Goal: Information Seeking & Learning: Obtain resource

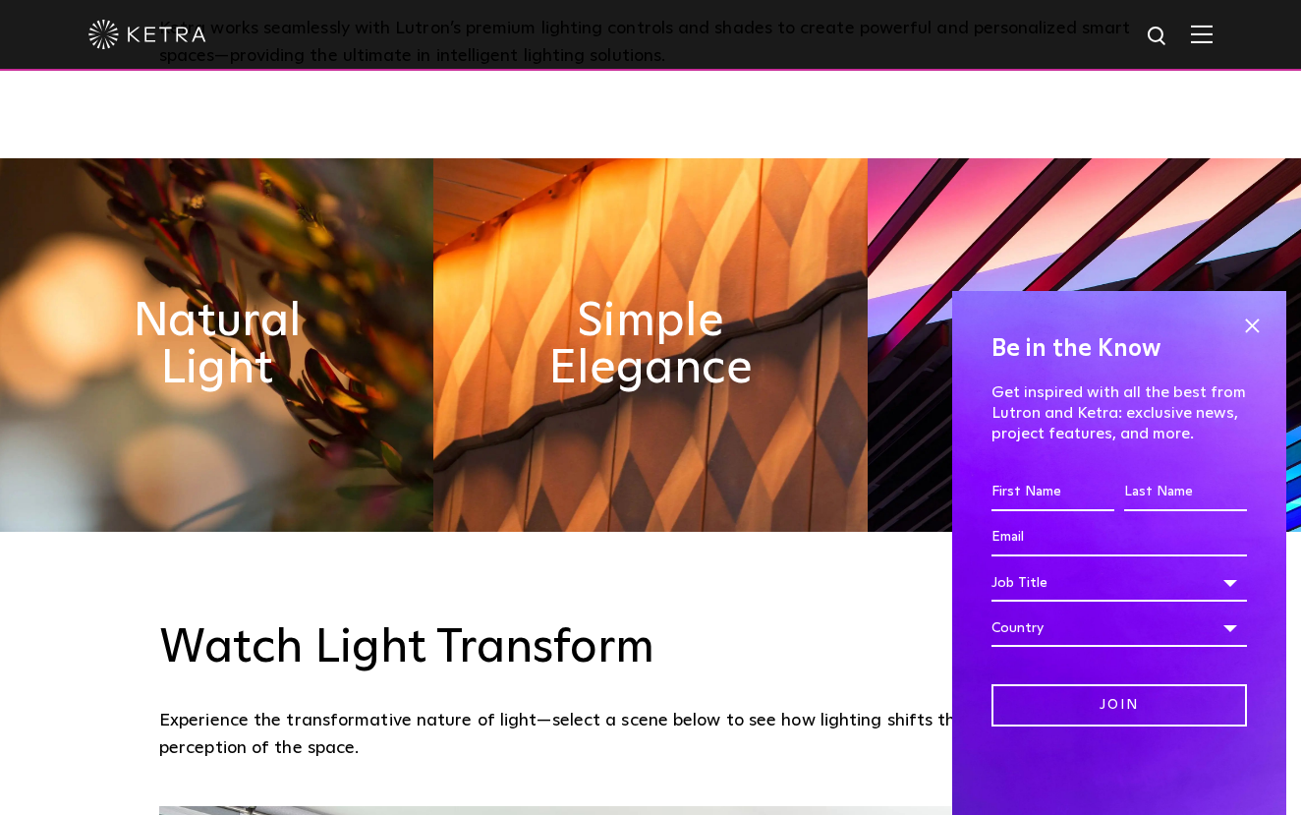
scroll to position [1191, 0]
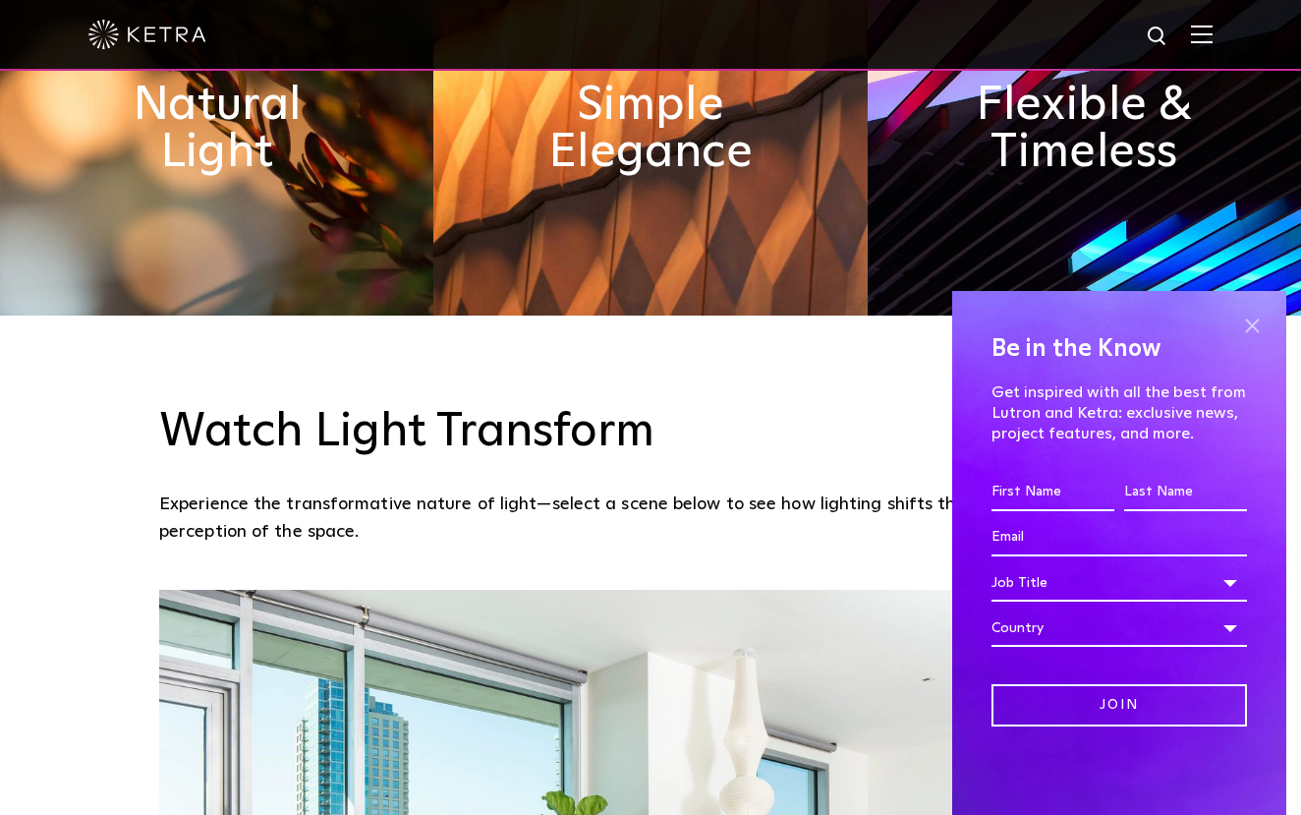
click at [1253, 319] on span at bounding box center [1252, 325] width 29 height 29
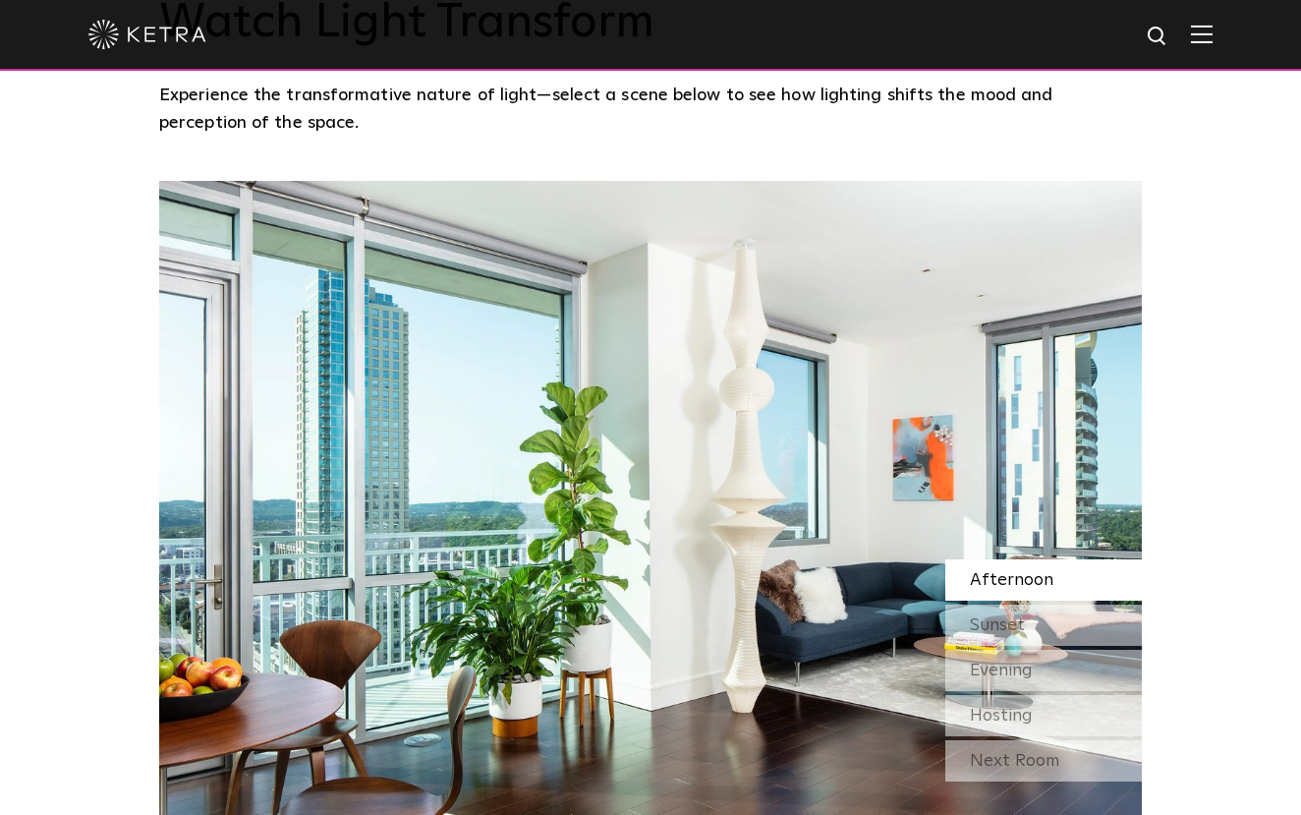
scroll to position [1703, 0]
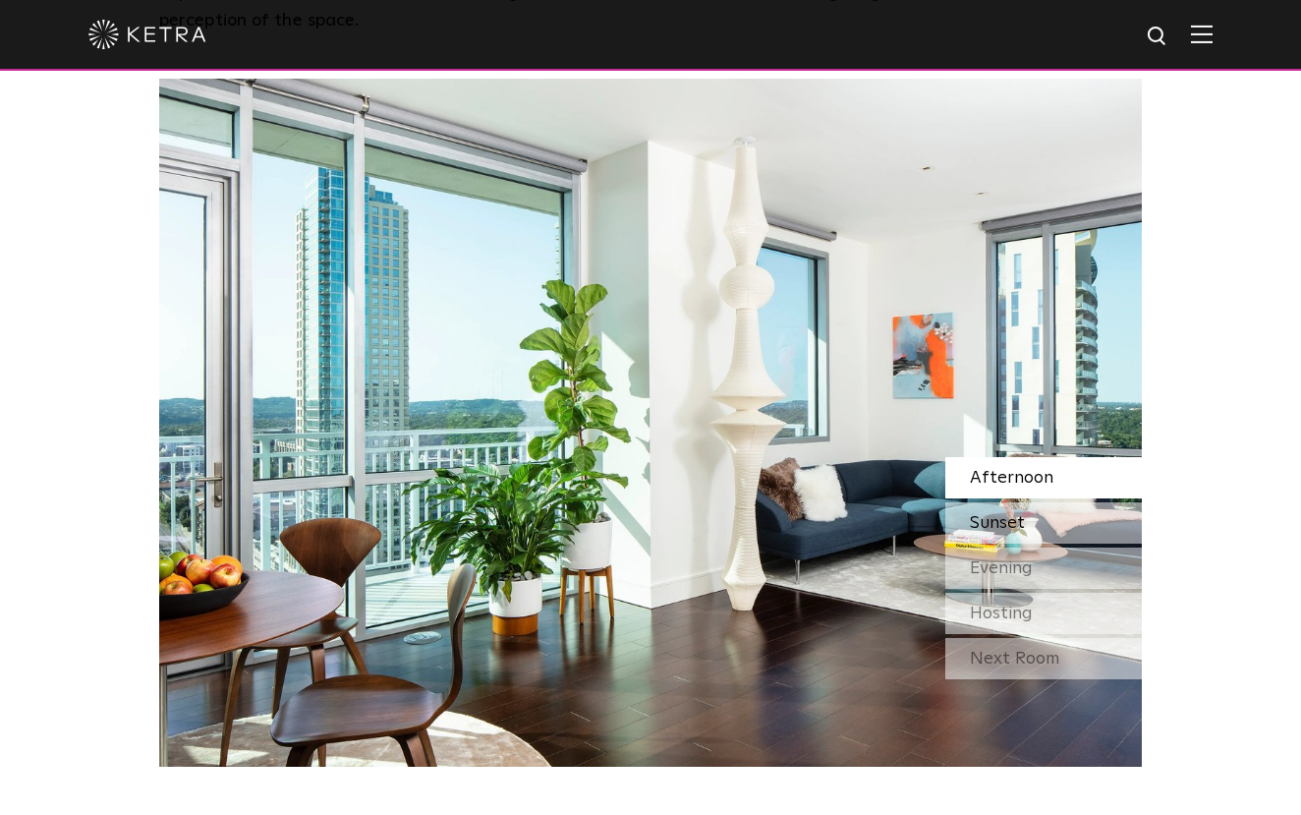
click at [1008, 530] on div "Sunset" at bounding box center [1044, 522] width 197 height 41
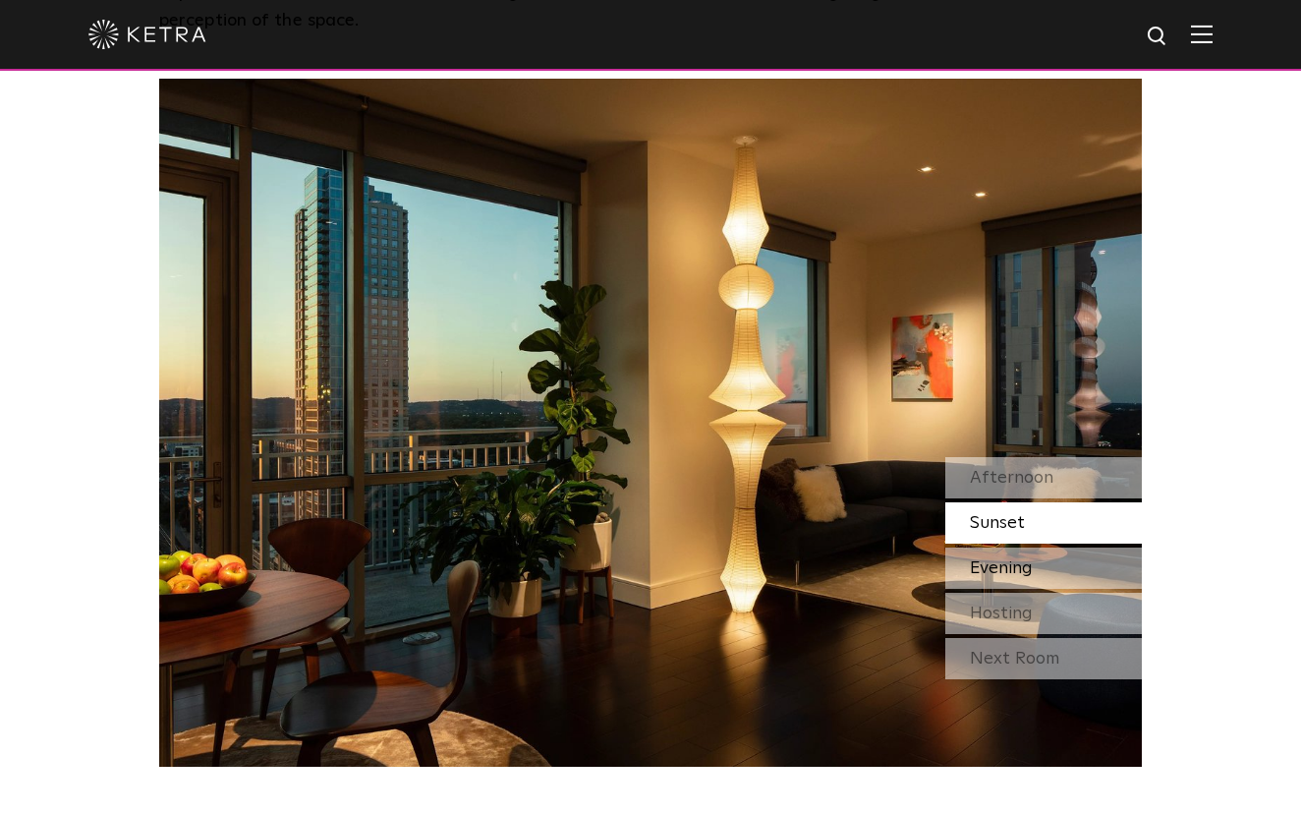
click at [1004, 552] on div "Evening" at bounding box center [1044, 568] width 197 height 41
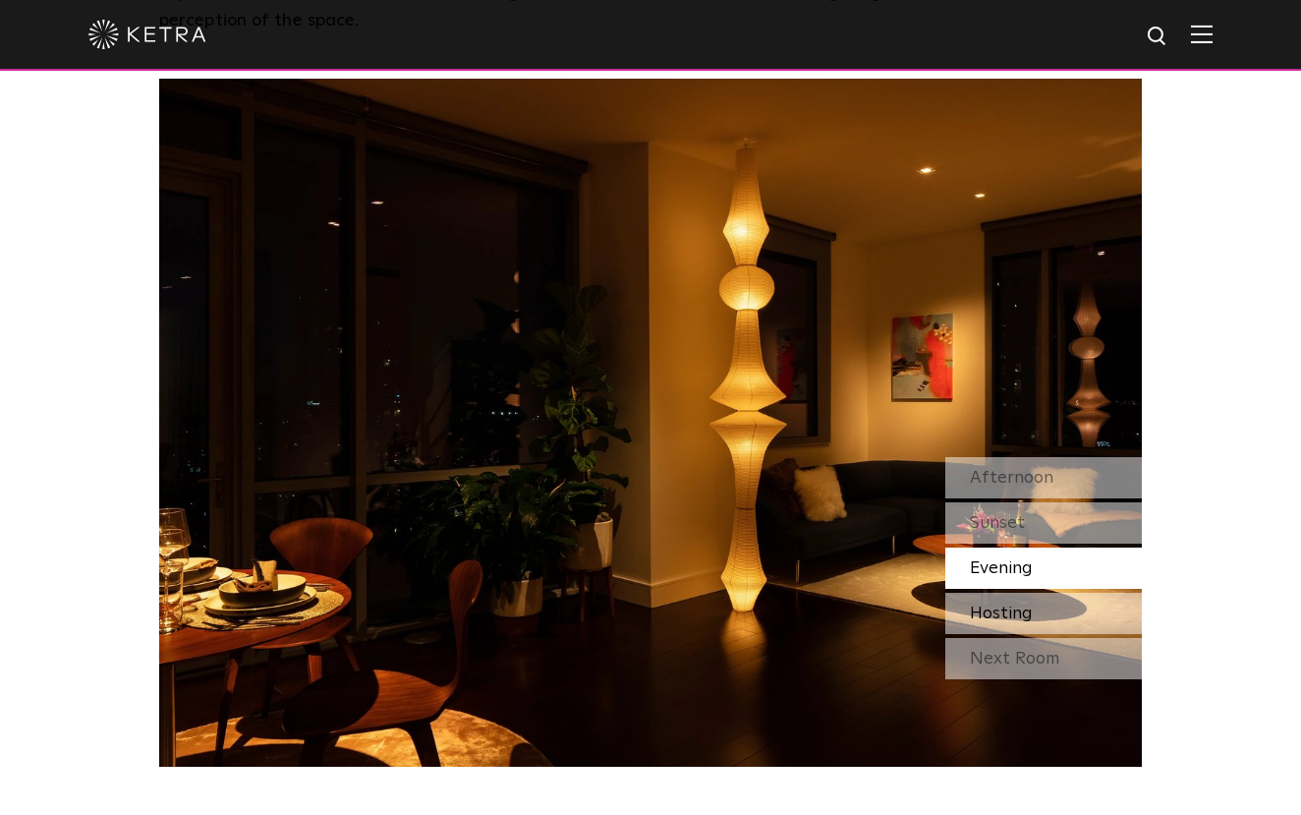
click at [998, 595] on div "Hosting" at bounding box center [1044, 613] width 197 height 41
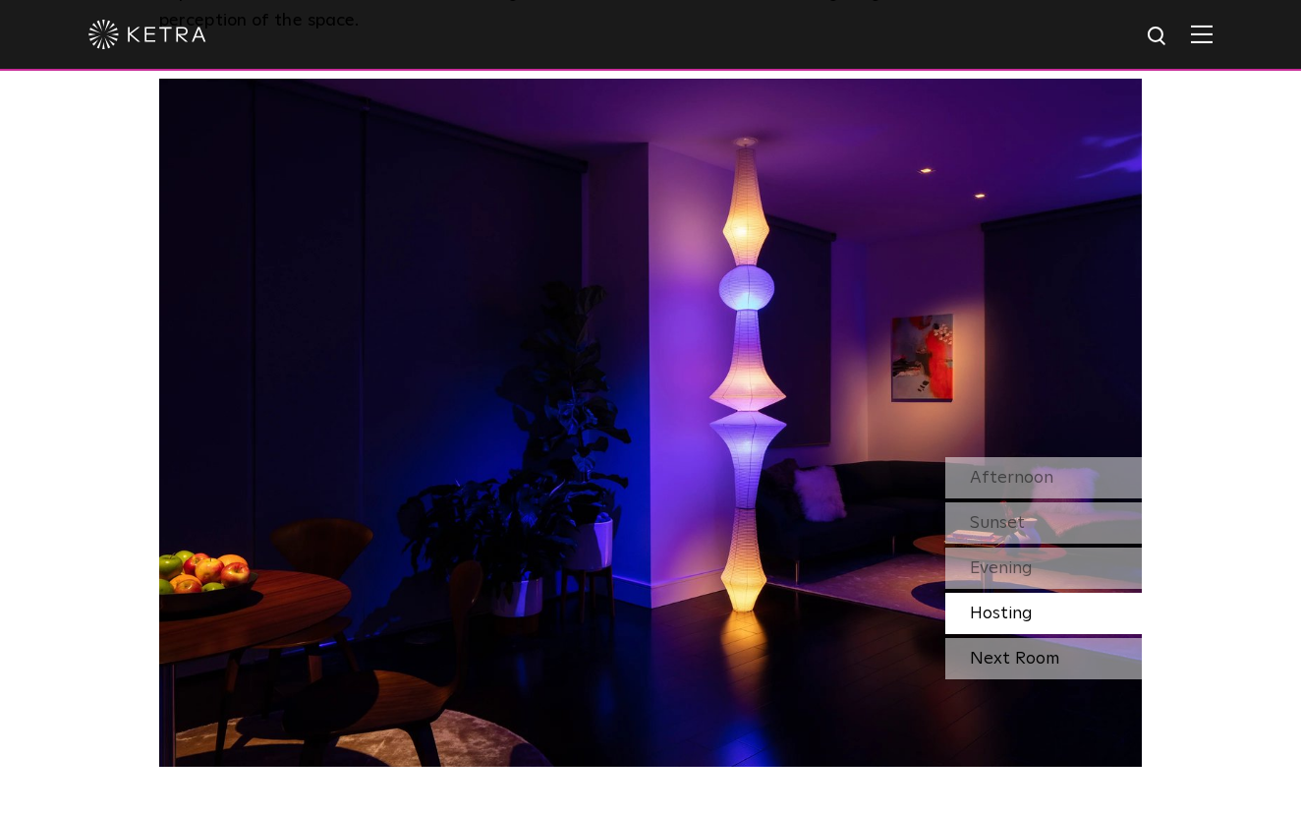
click at [1000, 649] on div "Next Room" at bounding box center [1044, 658] width 197 height 41
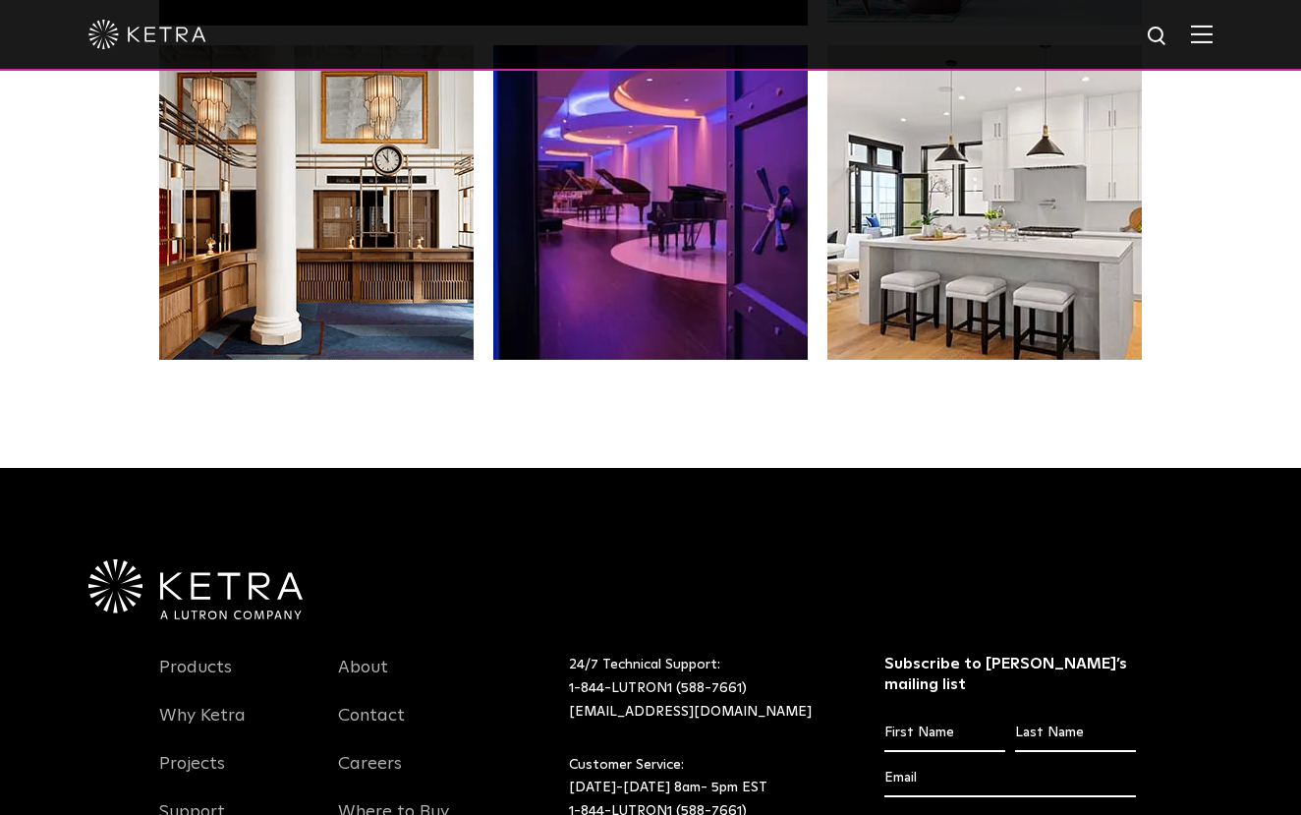
scroll to position [4110, 0]
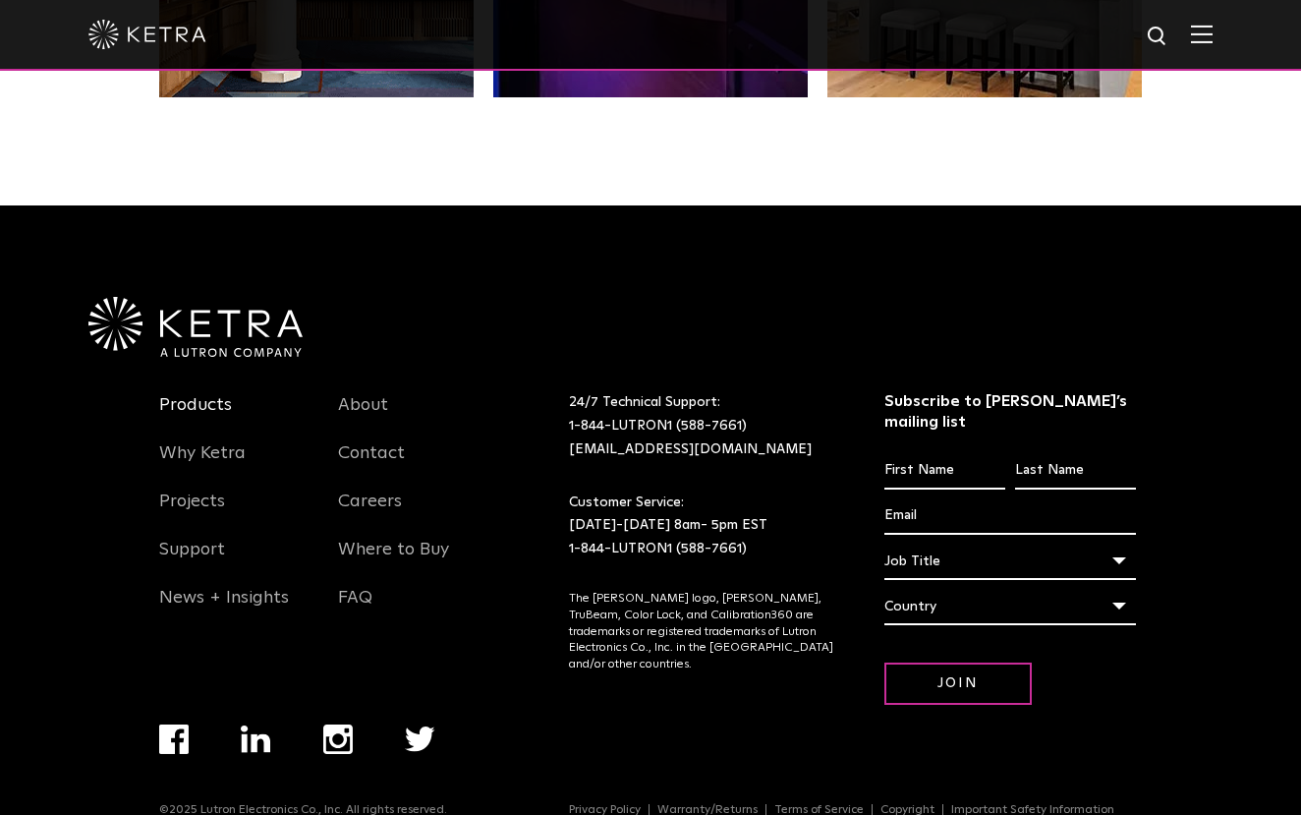
click at [229, 408] on link "Products" at bounding box center [195, 416] width 73 height 45
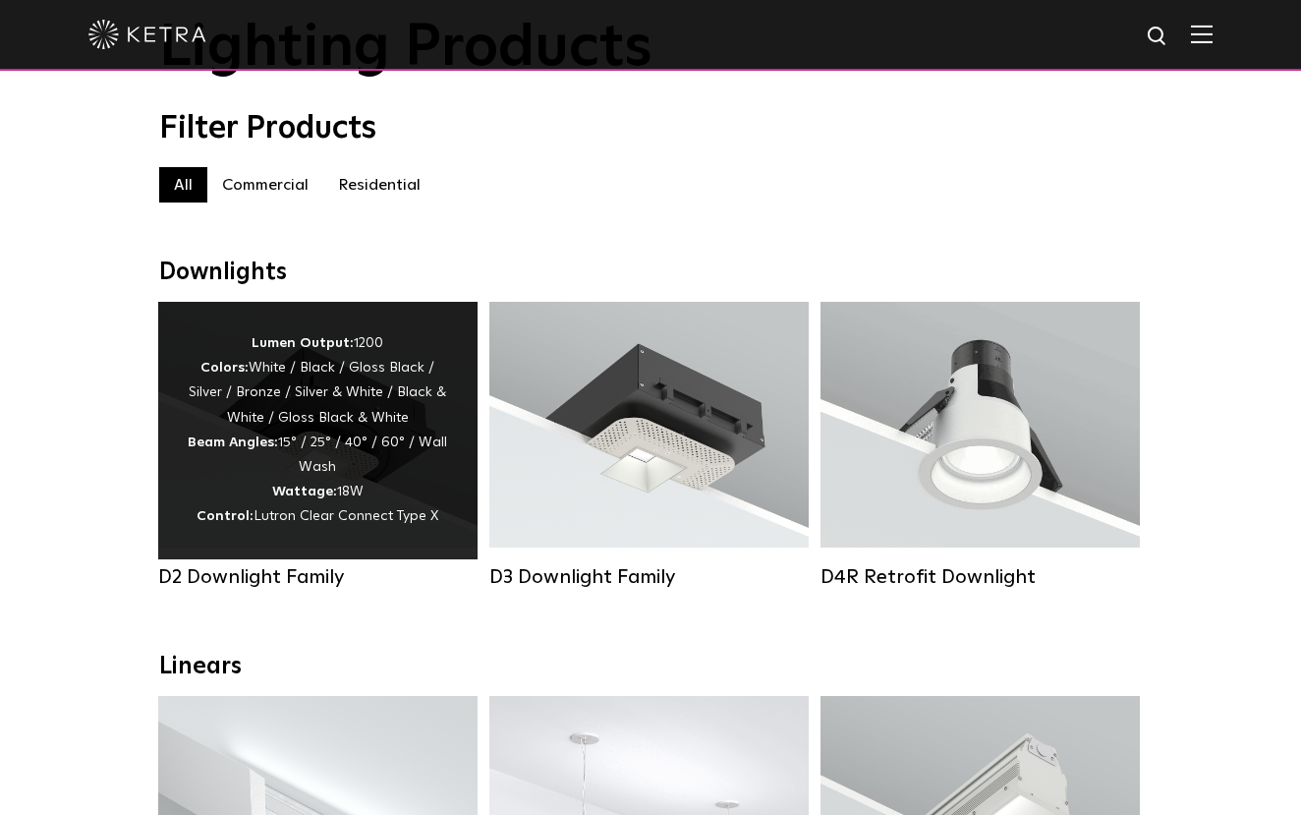
scroll to position [162, 0]
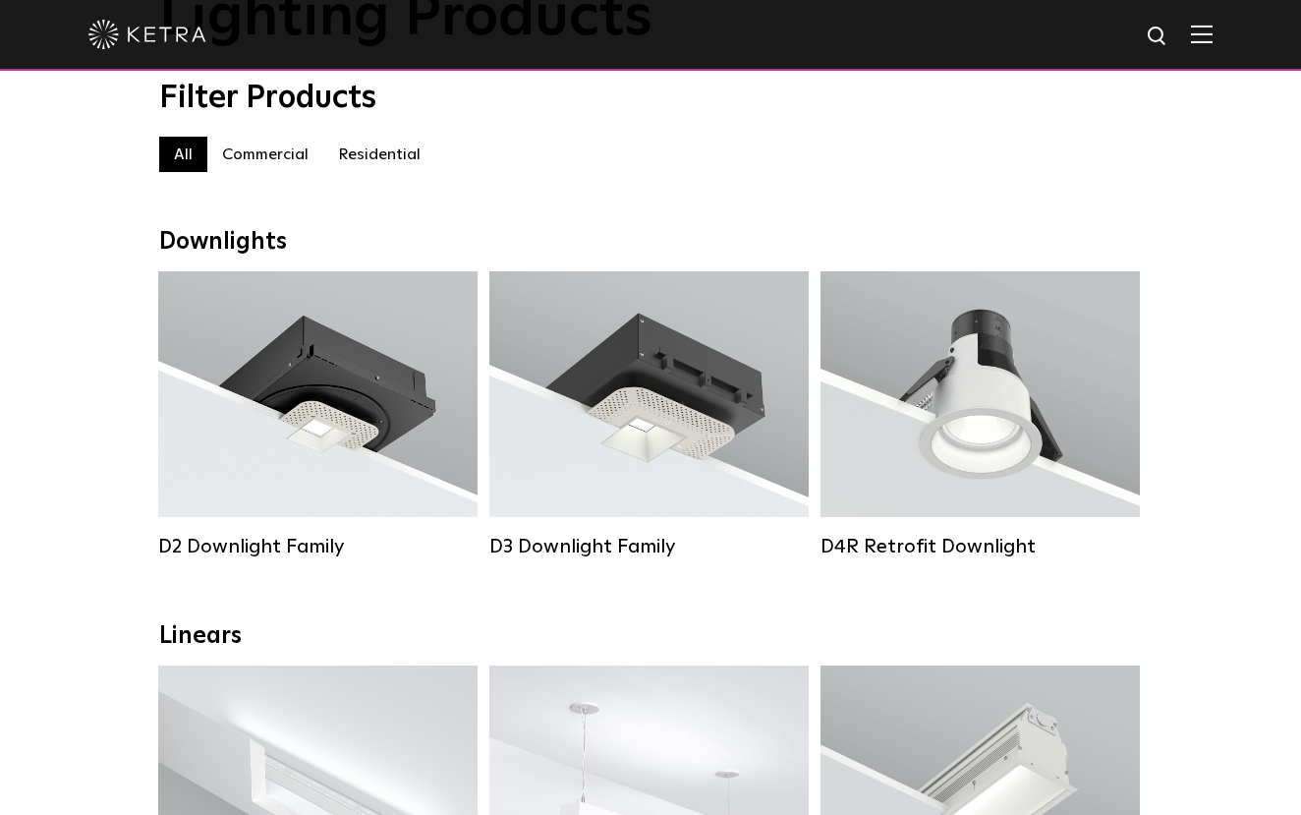
click at [332, 157] on label "Residential" at bounding box center [379, 154] width 112 height 35
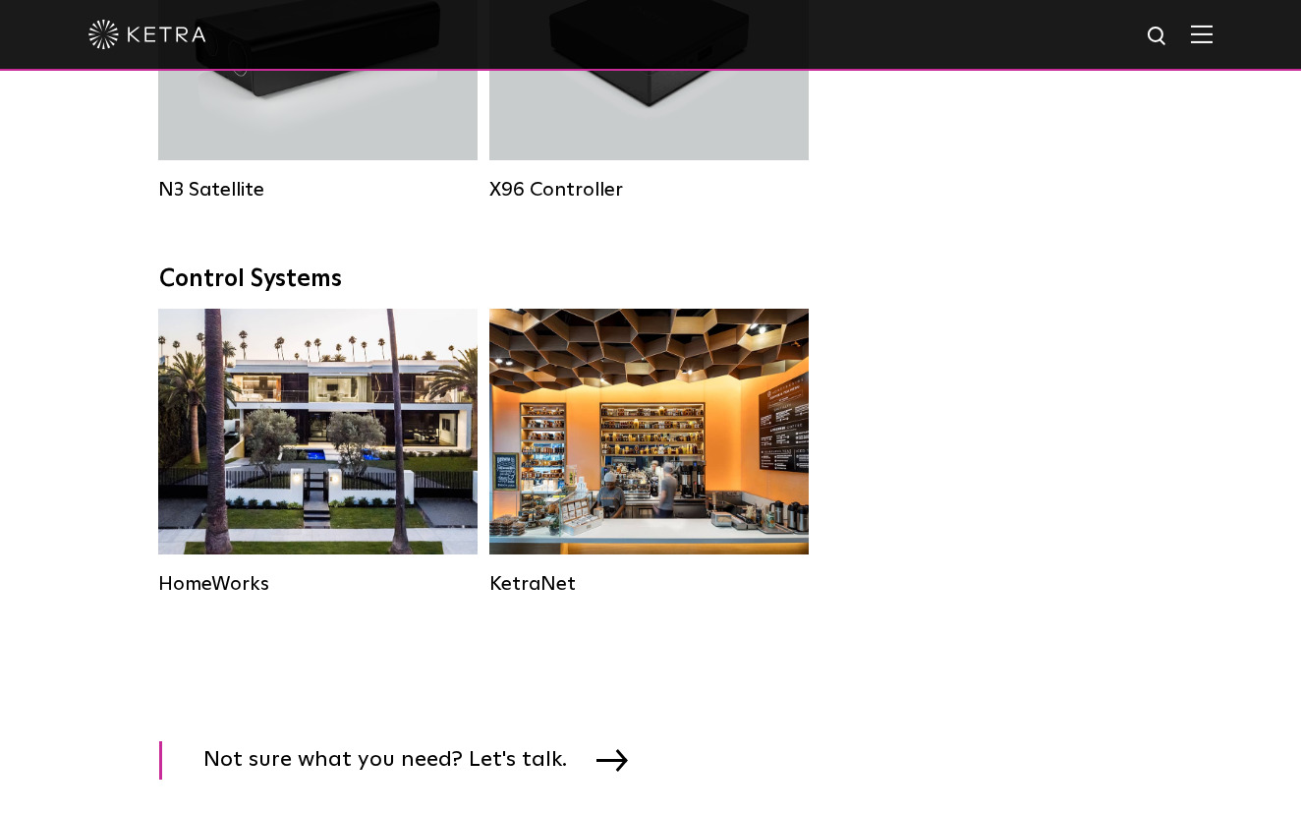
scroll to position [2169, 0]
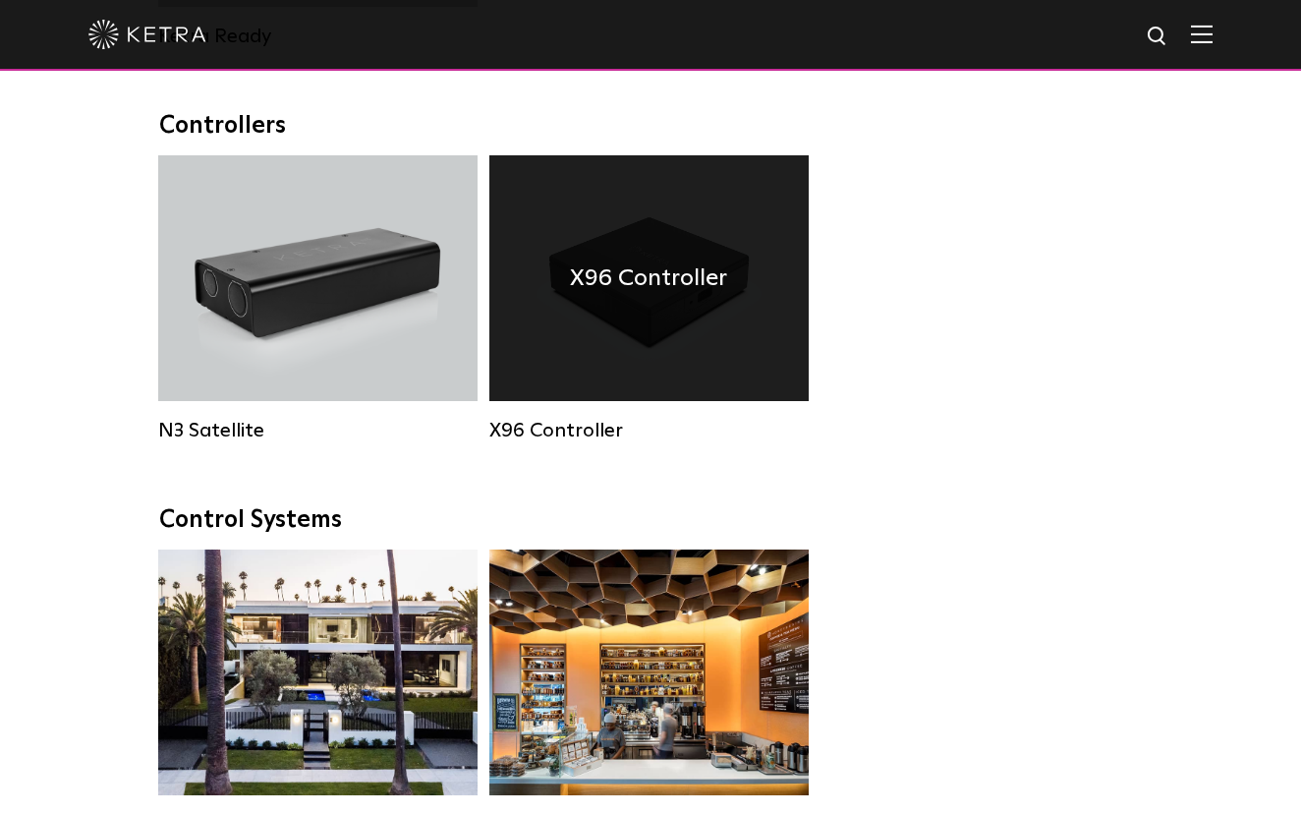
click at [649, 278] on h4 "X96 Controller" at bounding box center [648, 278] width 157 height 37
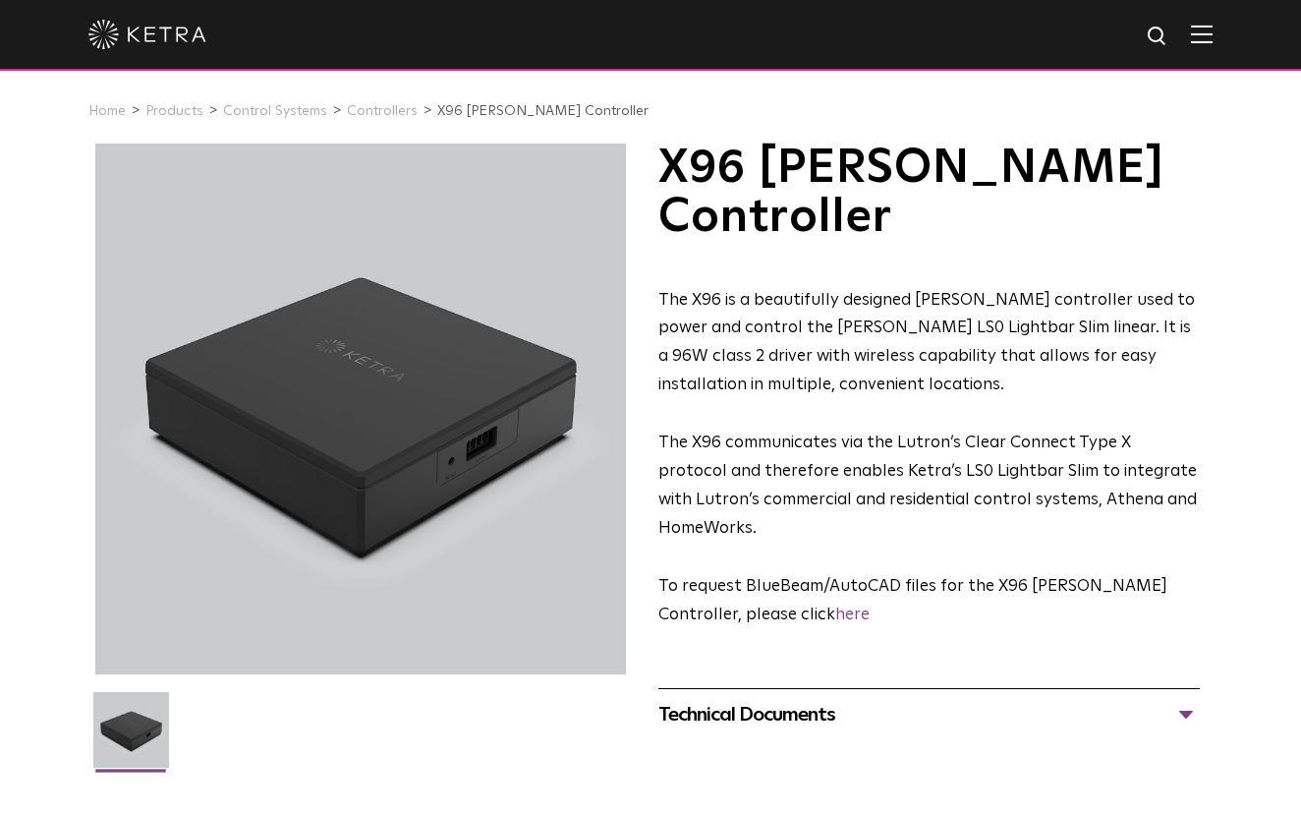
click at [887, 699] on div "Technical Documents" at bounding box center [930, 714] width 542 height 31
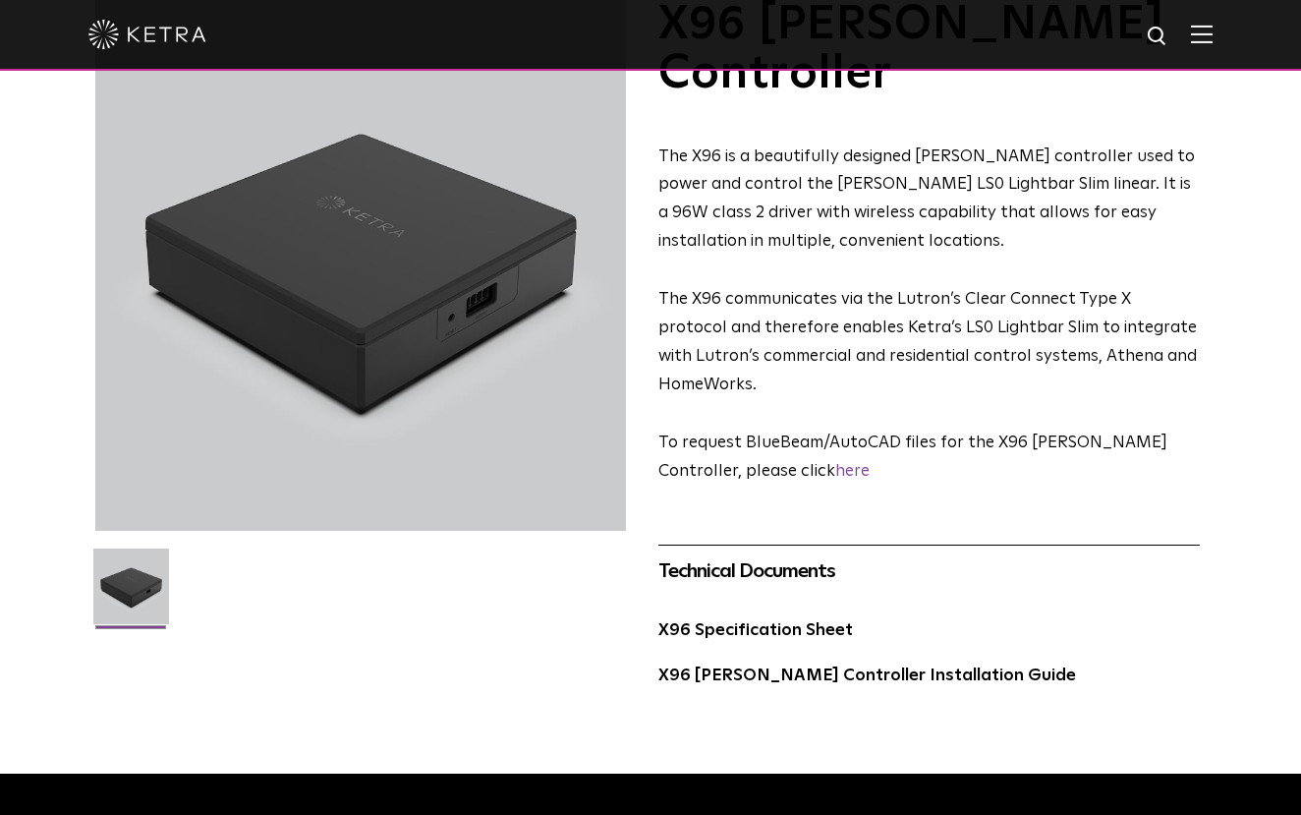
scroll to position [373, 0]
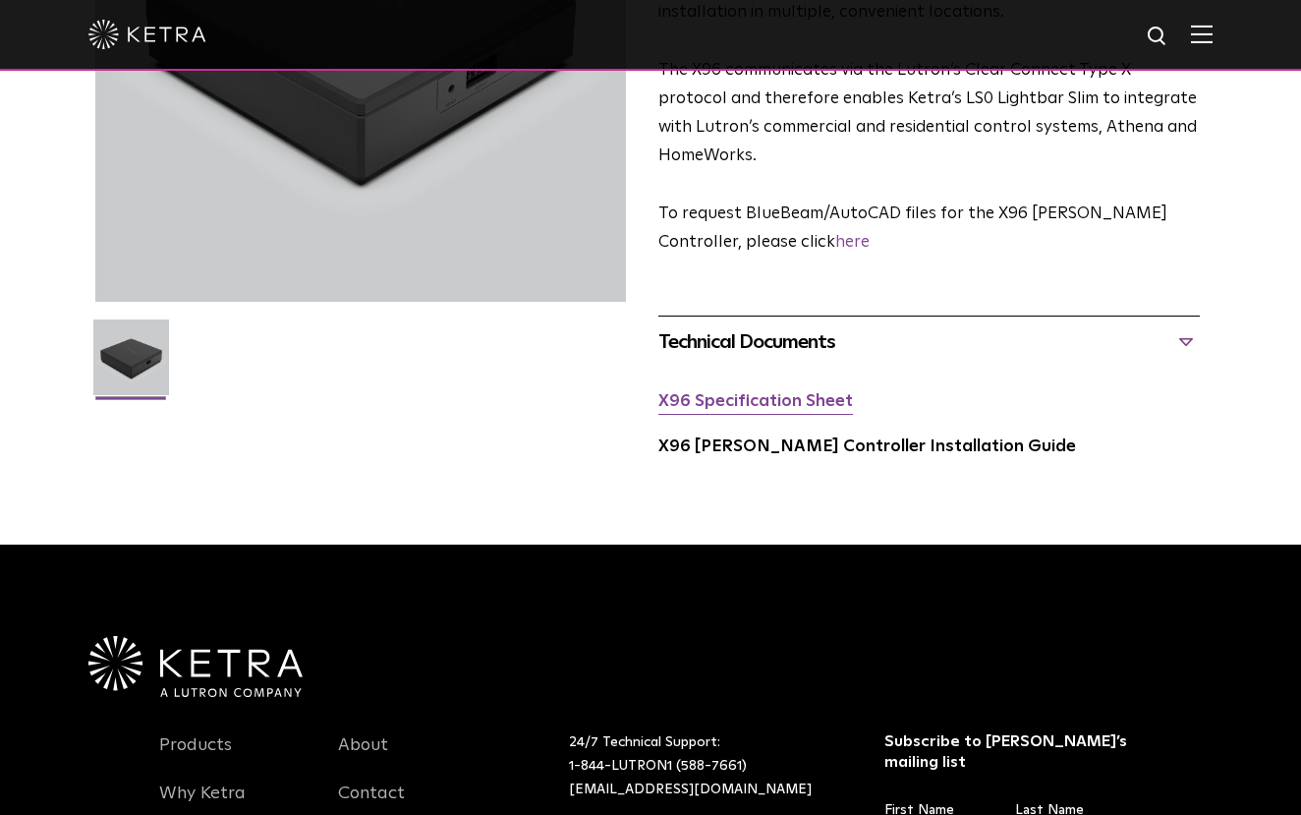
click at [785, 393] on link "X96 Specification Sheet" at bounding box center [756, 401] width 195 height 17
